Goal: Use online tool/utility: Utilize a website feature to perform a specific function

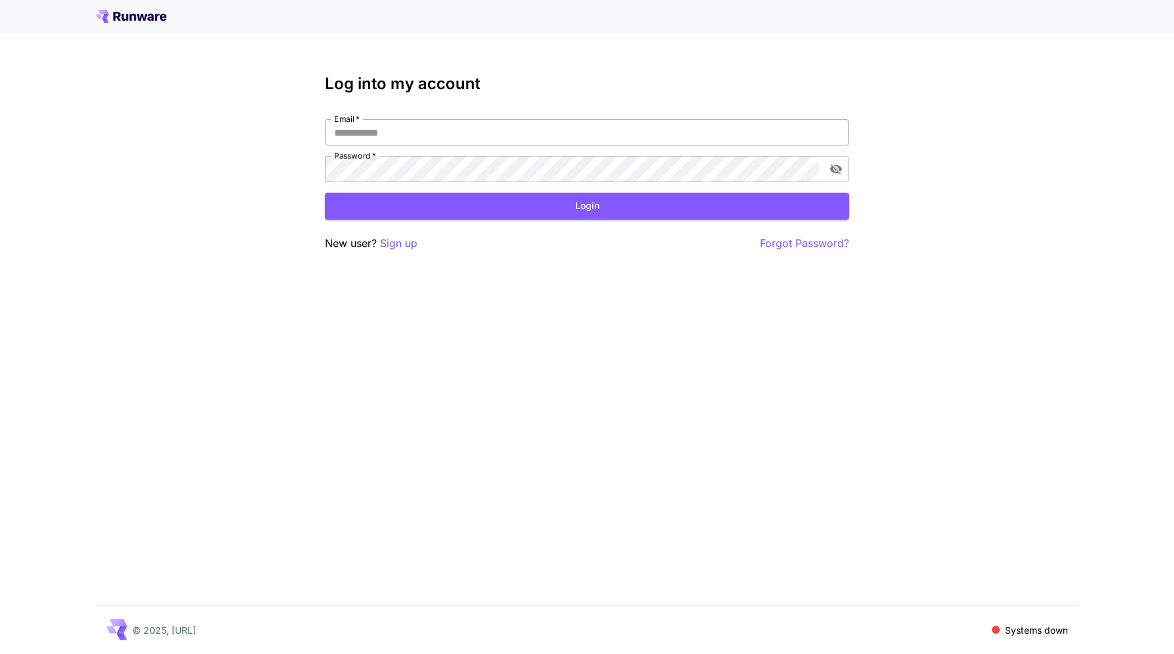
click at [364, 124] on input "Email   *" at bounding box center [587, 132] width 524 height 26
type input "**********"
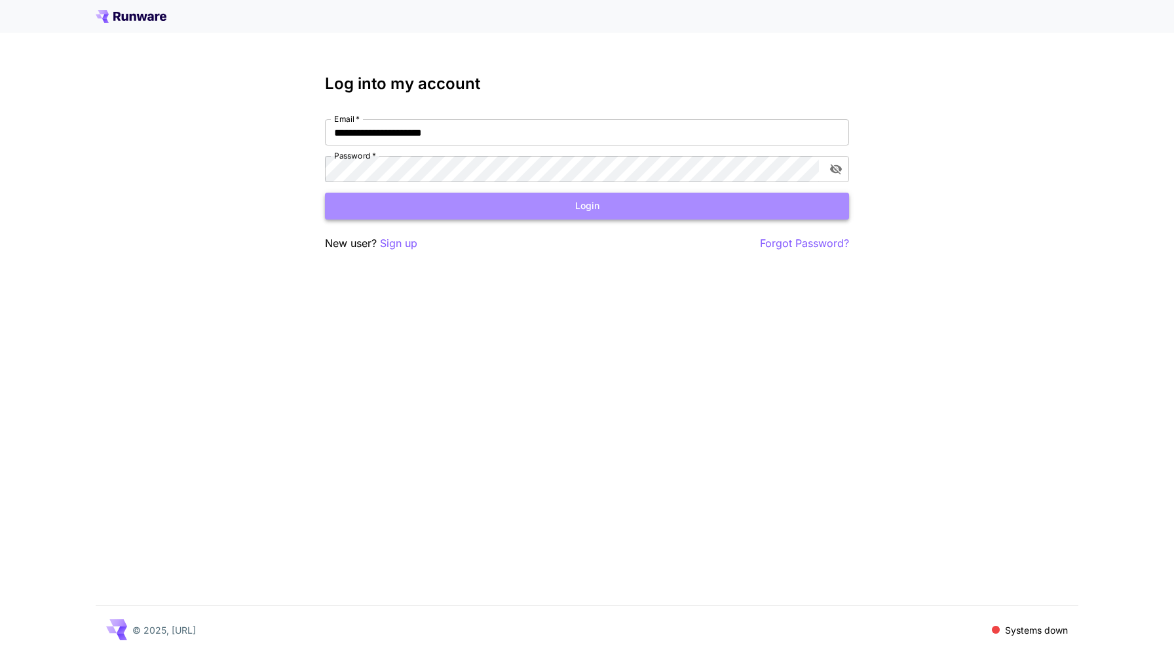
click at [440, 205] on button "Login" at bounding box center [587, 206] width 524 height 27
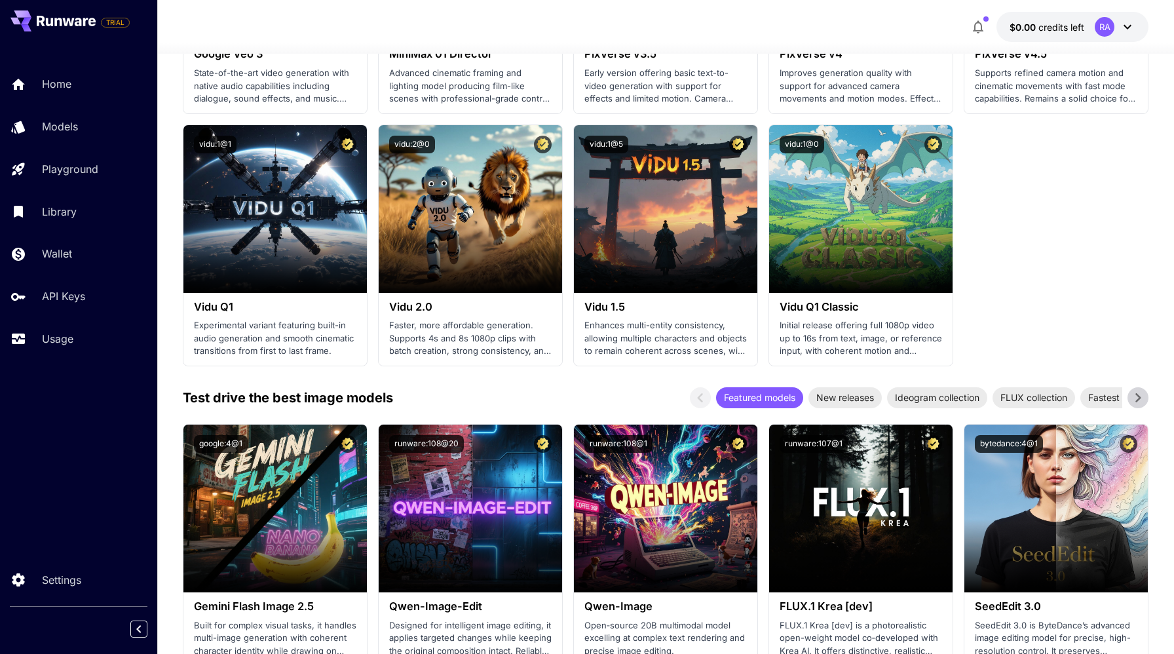
scroll to position [1208, 0]
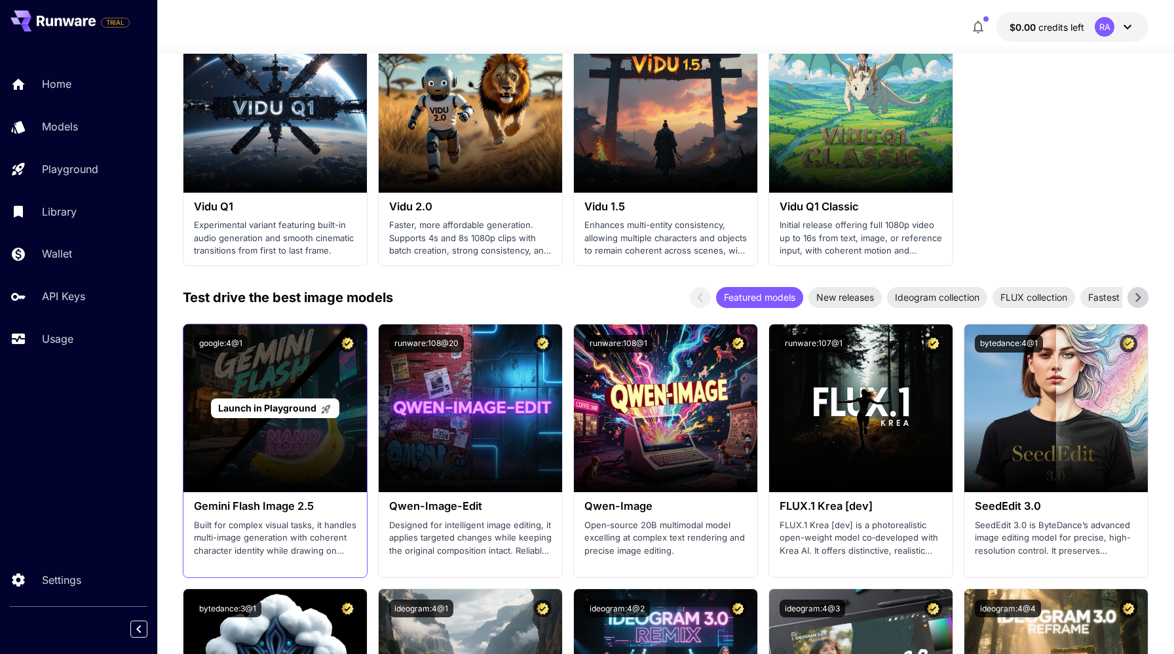
click at [288, 409] on span "Launch in Playground" at bounding box center [267, 407] width 98 height 11
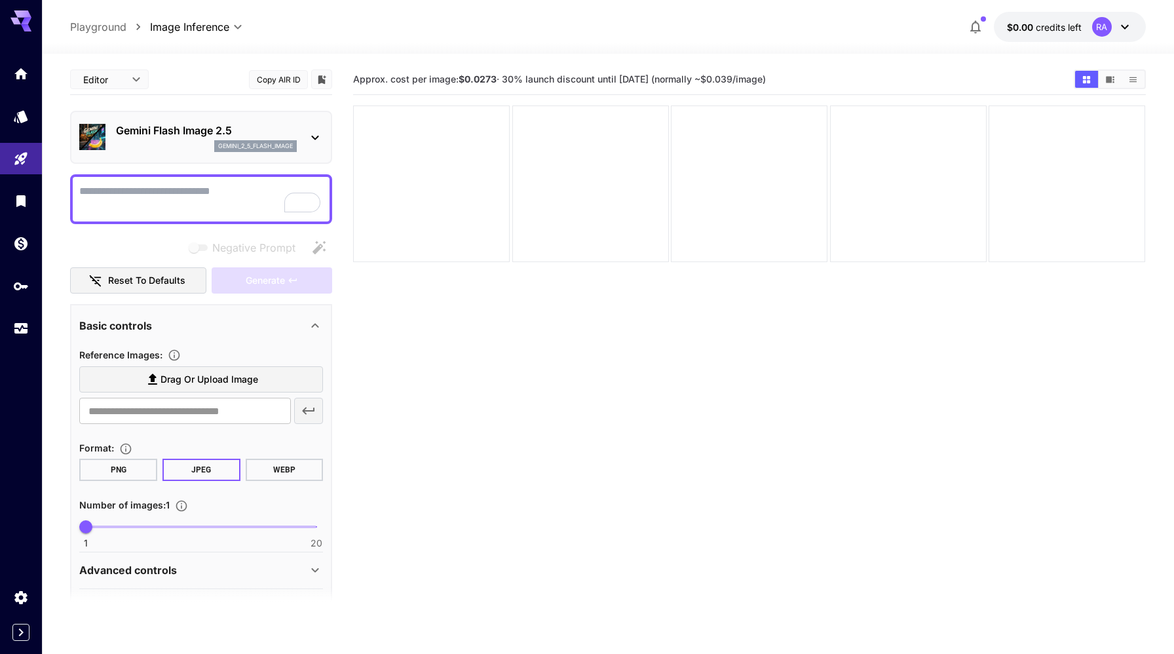
click at [164, 203] on textarea "Negative Prompt" at bounding box center [201, 198] width 244 height 31
type textarea "**********"
click at [262, 273] on span "Generate" at bounding box center [265, 280] width 39 height 16
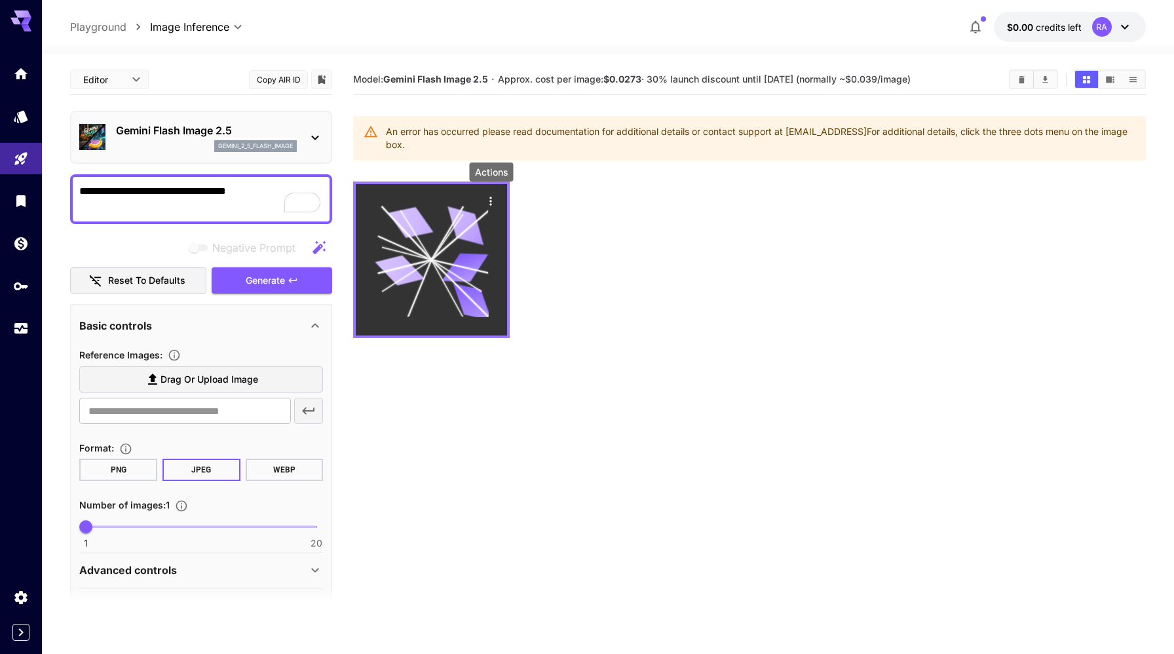
click at [494, 204] on icon "Actions" at bounding box center [491, 201] width 13 height 13
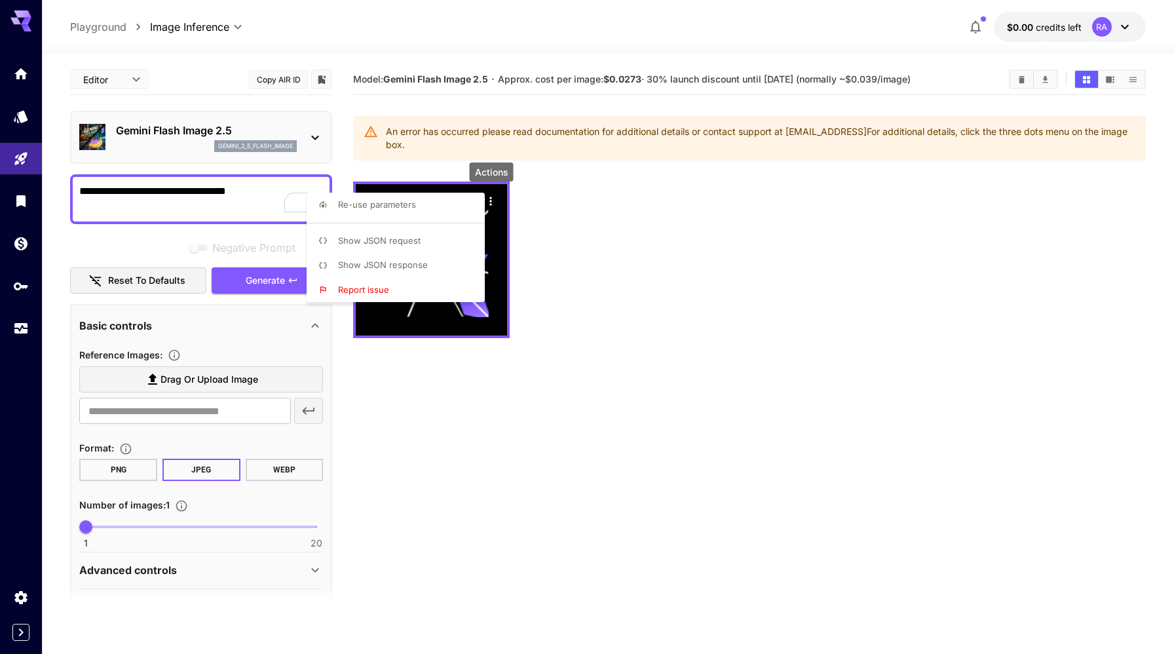
click at [431, 265] on li "Show JSON response" at bounding box center [400, 265] width 186 height 25
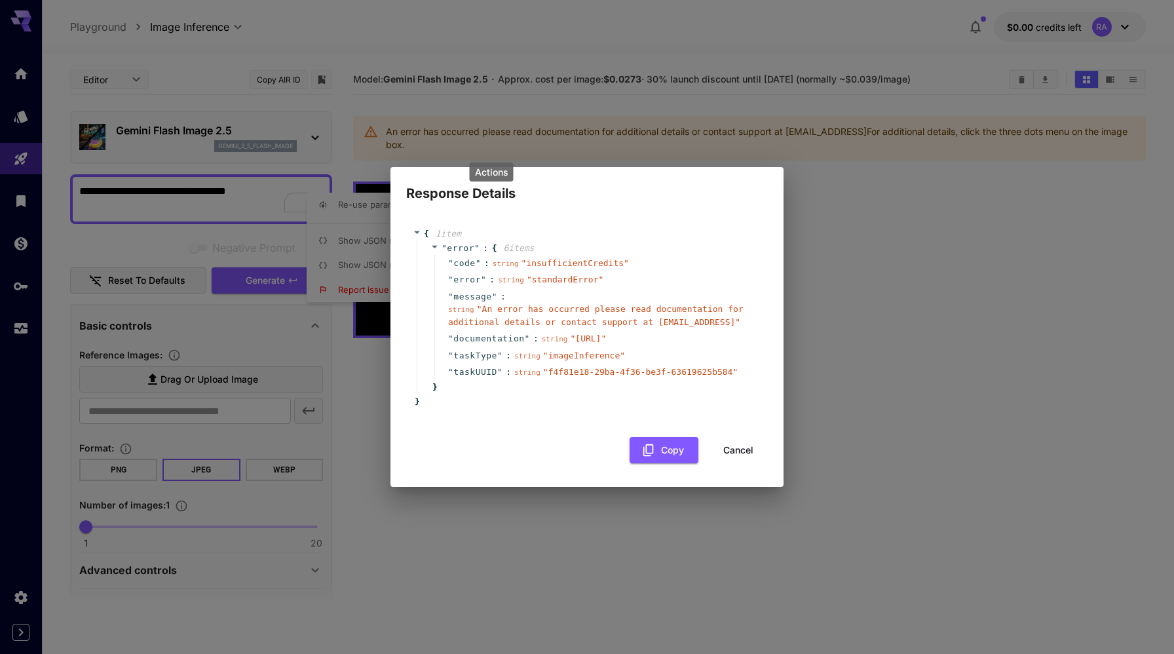
click at [857, 185] on div "Response Details { 1 item " error " : { 6 item s " code " : string " insufficie…" at bounding box center [587, 327] width 1174 height 654
click at [734, 455] on button "Cancel" at bounding box center [738, 450] width 59 height 27
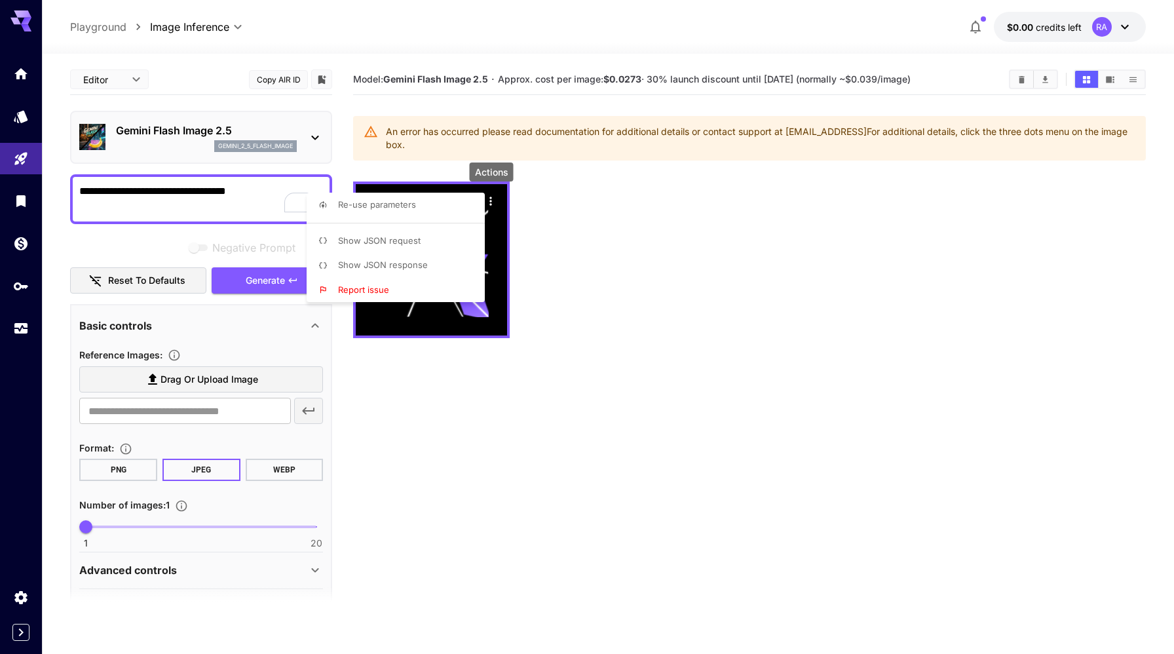
click at [26, 13] on div at bounding box center [587, 327] width 1174 height 654
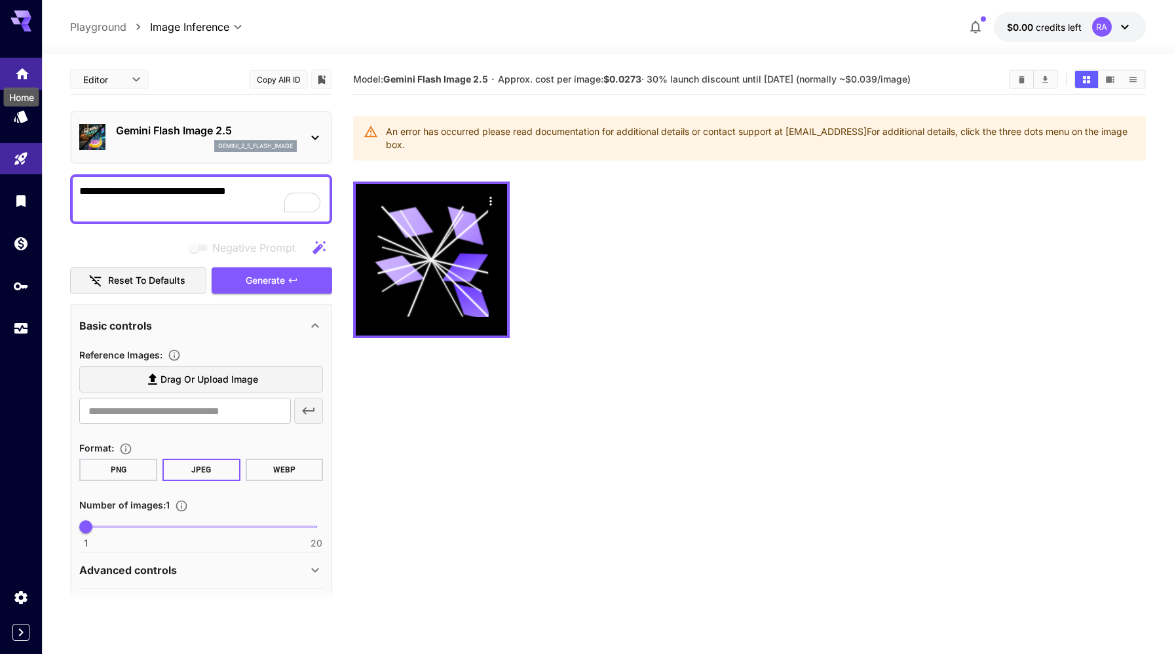
click at [23, 72] on icon "Home" at bounding box center [22, 69] width 13 height 11
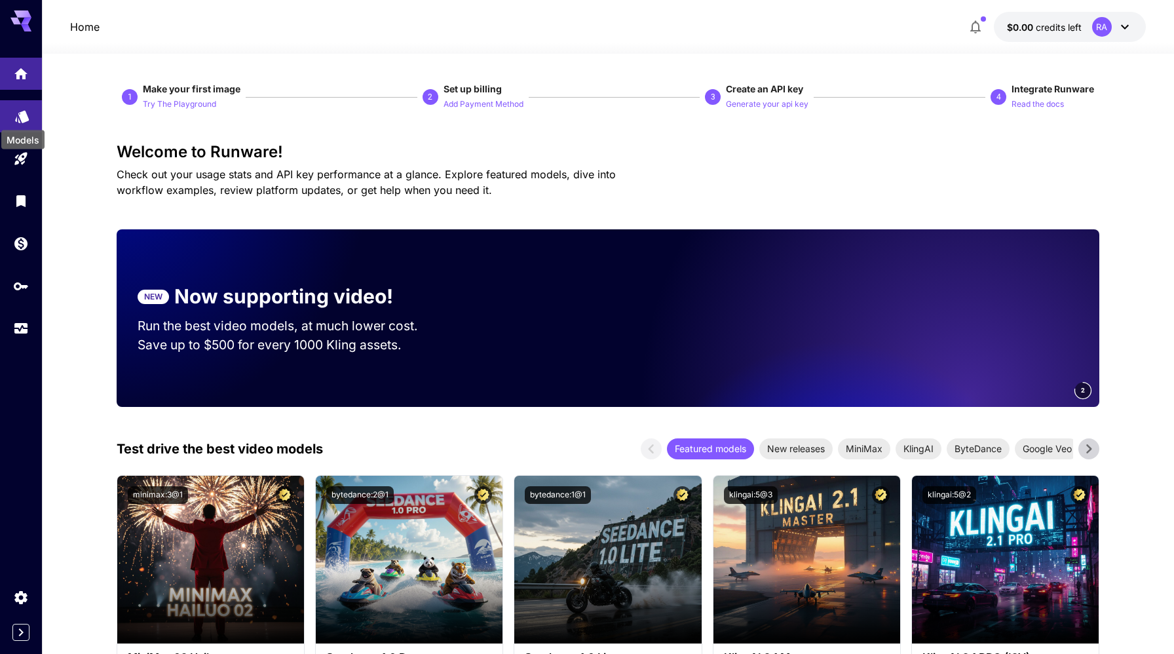
click at [17, 119] on icon "Models" at bounding box center [22, 112] width 16 height 16
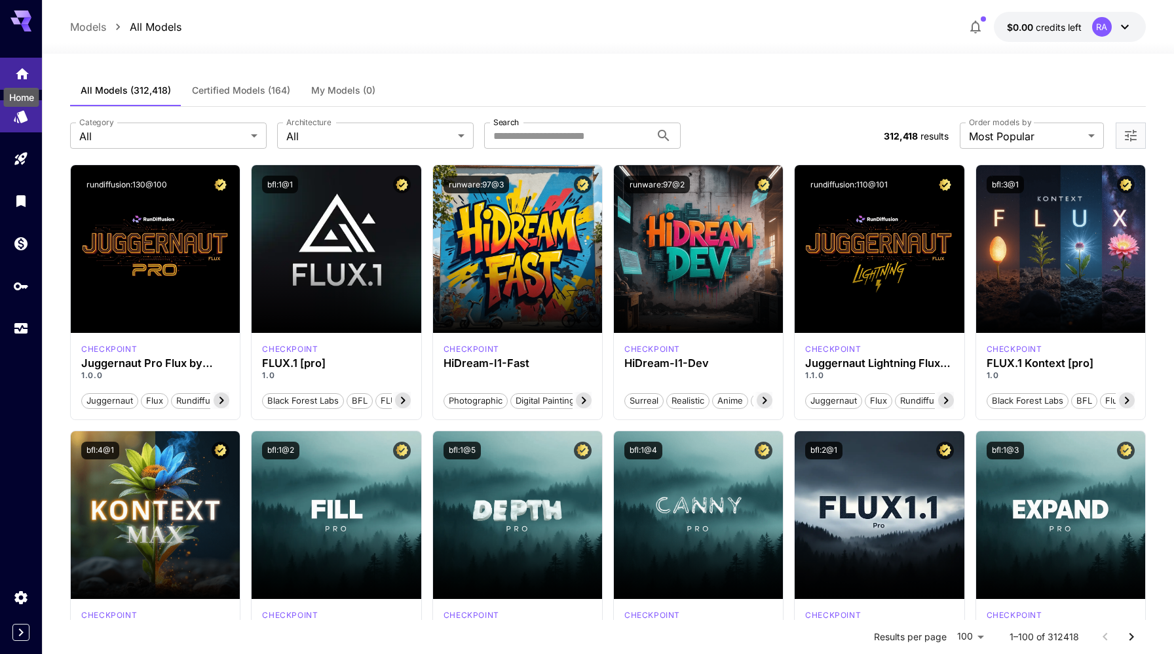
click at [23, 79] on div "Home" at bounding box center [22, 93] width 38 height 29
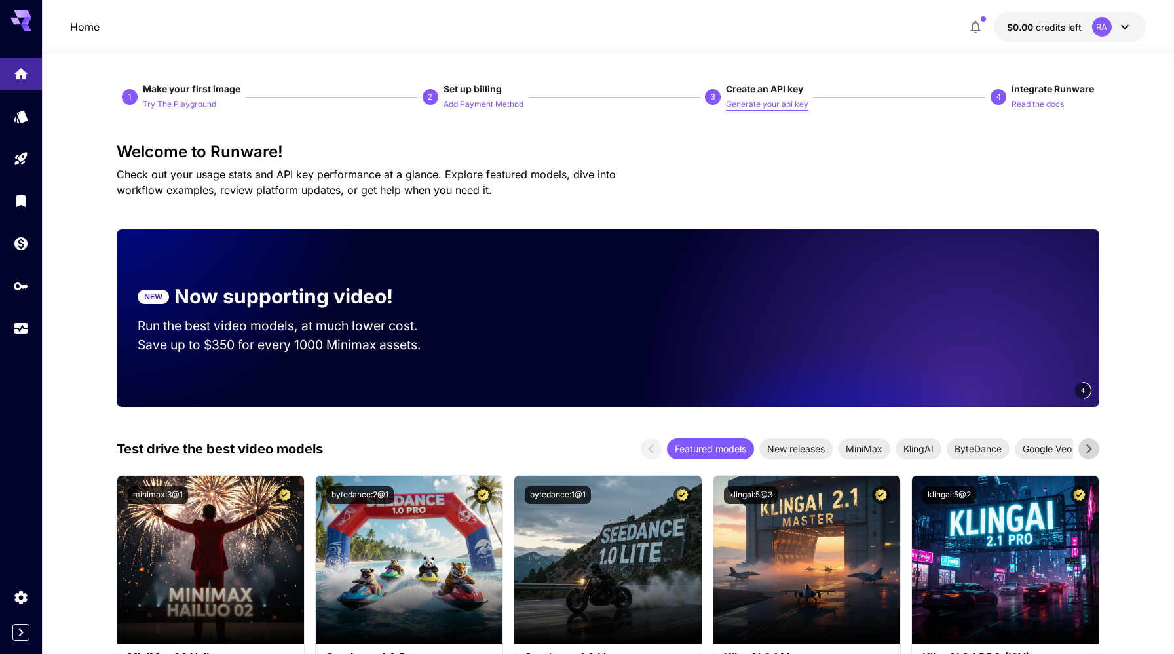
click at [745, 106] on p "Generate your api key" at bounding box center [767, 104] width 83 height 12
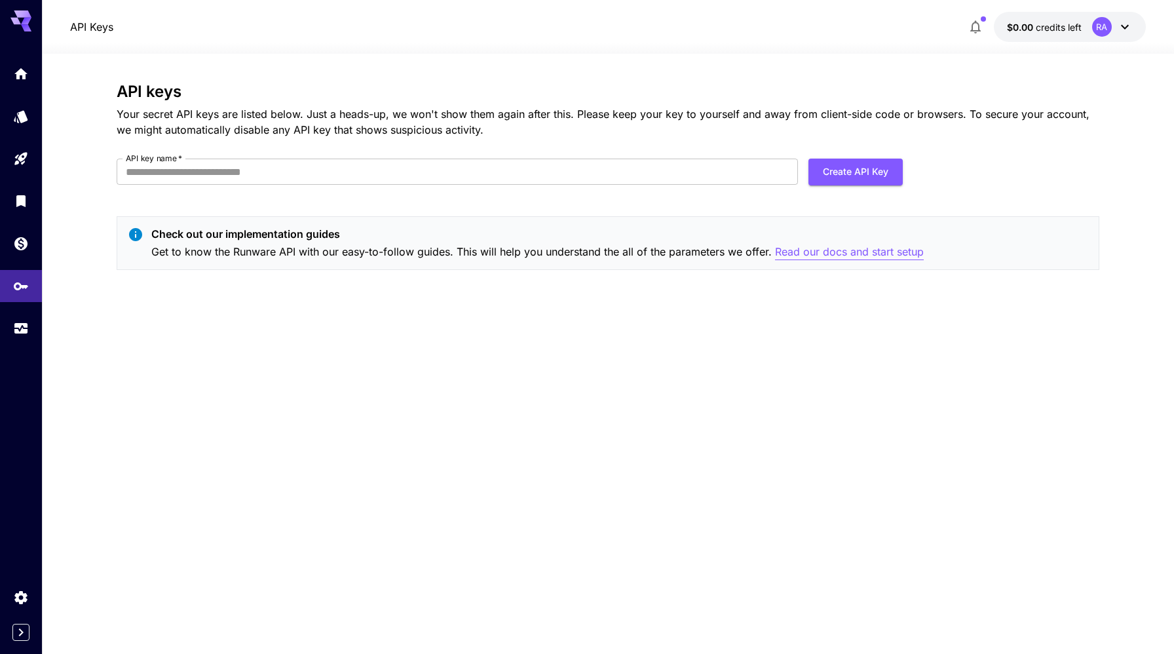
click at [848, 254] on p "Read our docs and start setup" at bounding box center [849, 252] width 149 height 16
